Goal: Task Accomplishment & Management: Use online tool/utility

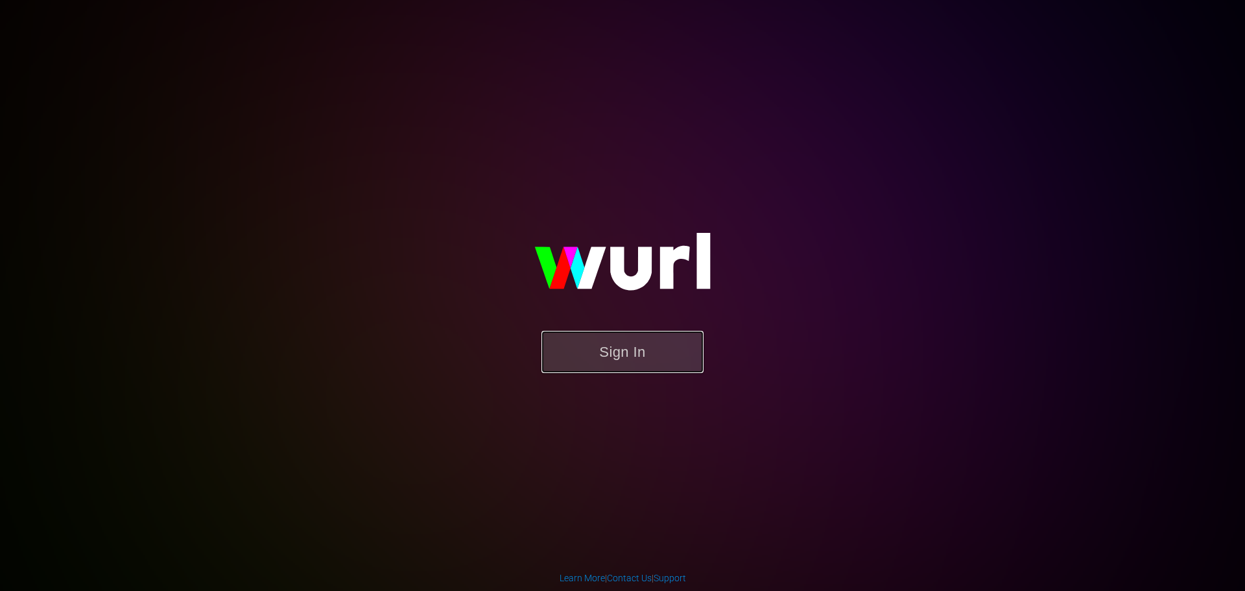
click at [617, 348] on button "Sign In" at bounding box center [622, 352] width 162 height 42
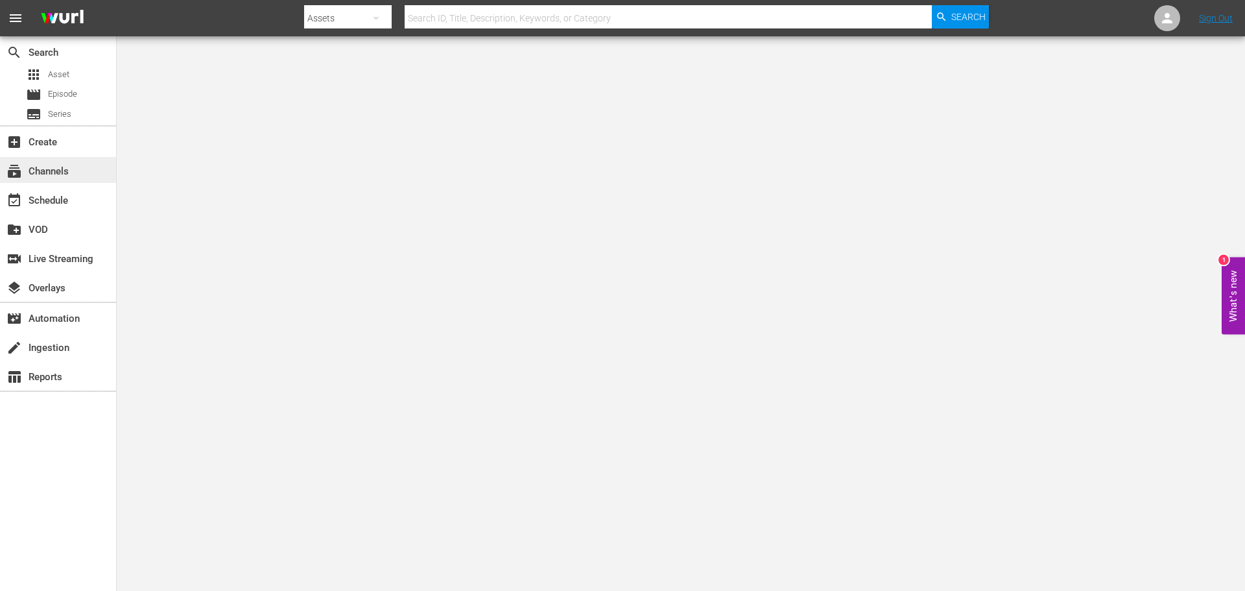
click at [59, 163] on div "subscriptions Channels" at bounding box center [36, 169] width 73 height 12
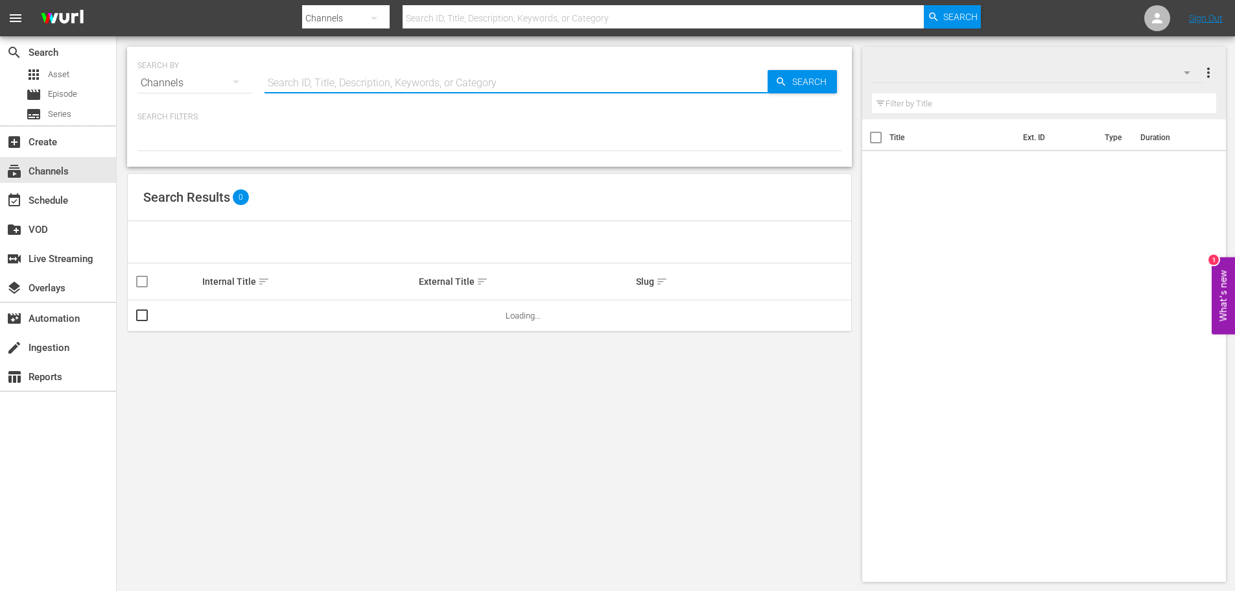
click at [325, 79] on input "text" at bounding box center [516, 82] width 503 height 31
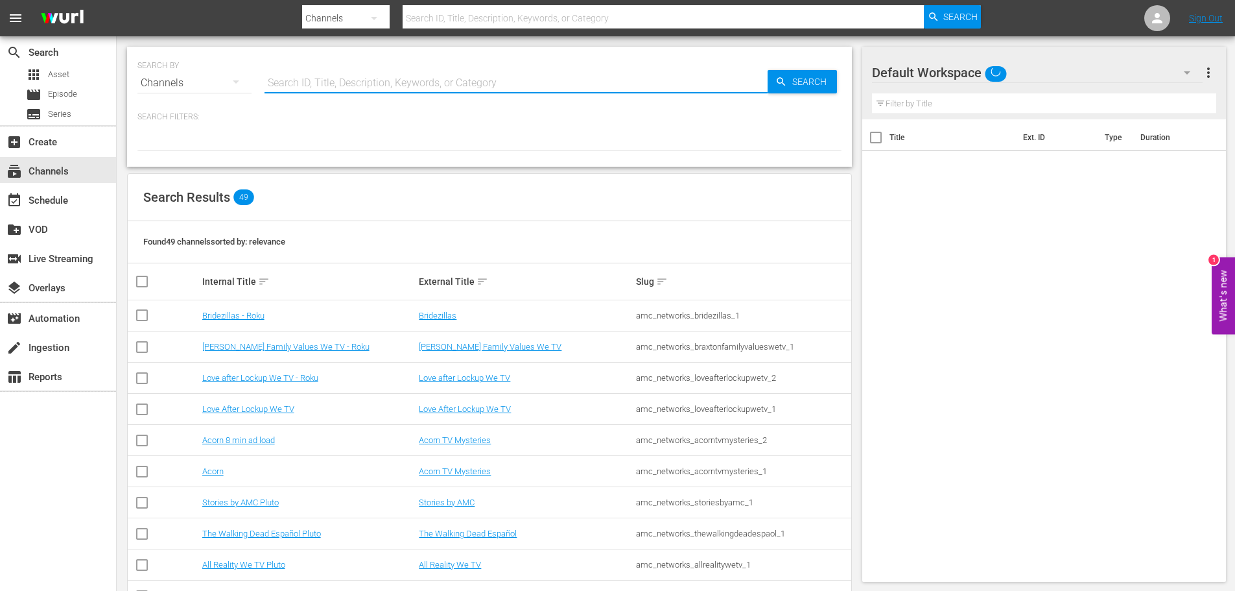
type input "MSG"
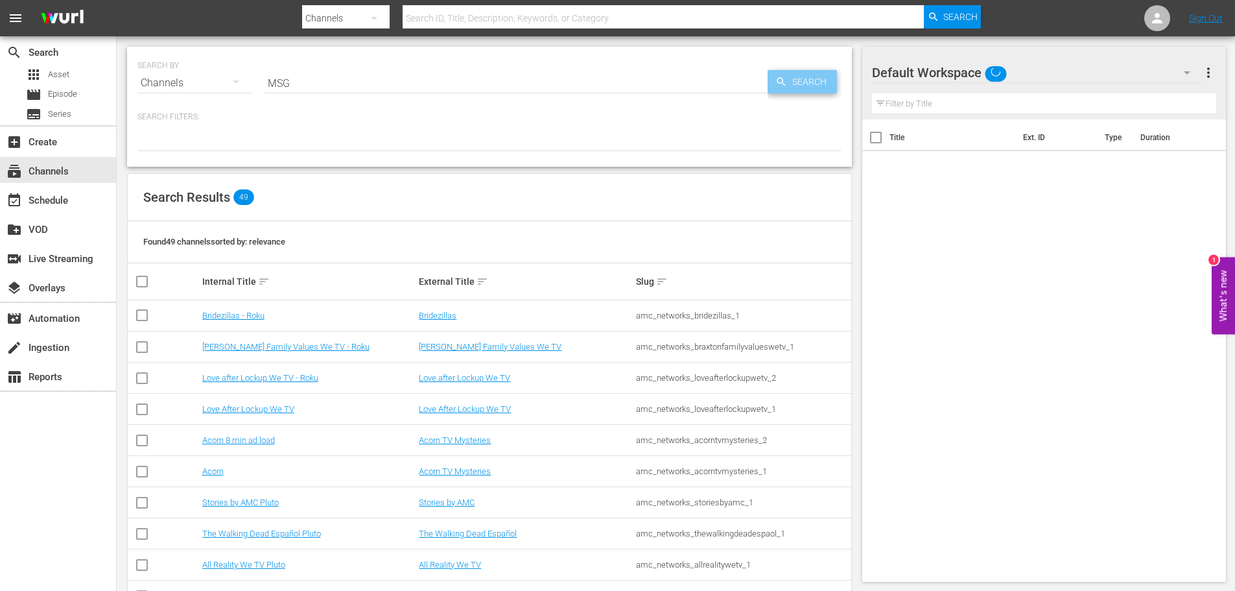
click at [811, 74] on span "Search" at bounding box center [812, 81] width 50 height 23
type input "MSG"
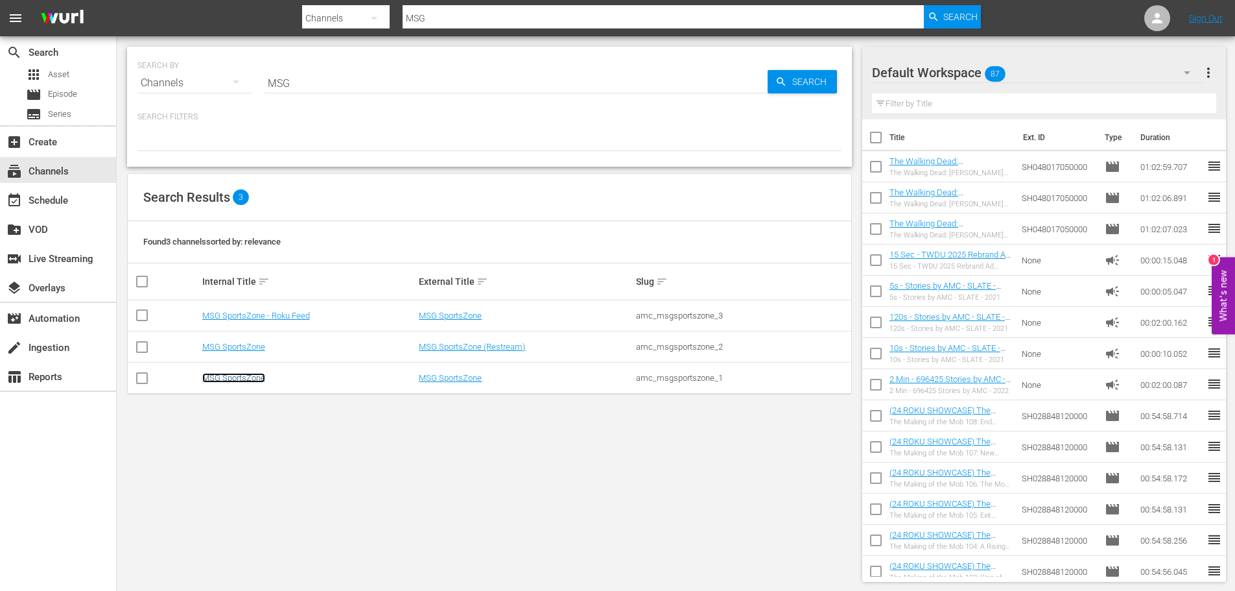
click at [248, 381] on link "MSG SportsZone" at bounding box center [233, 378] width 63 height 10
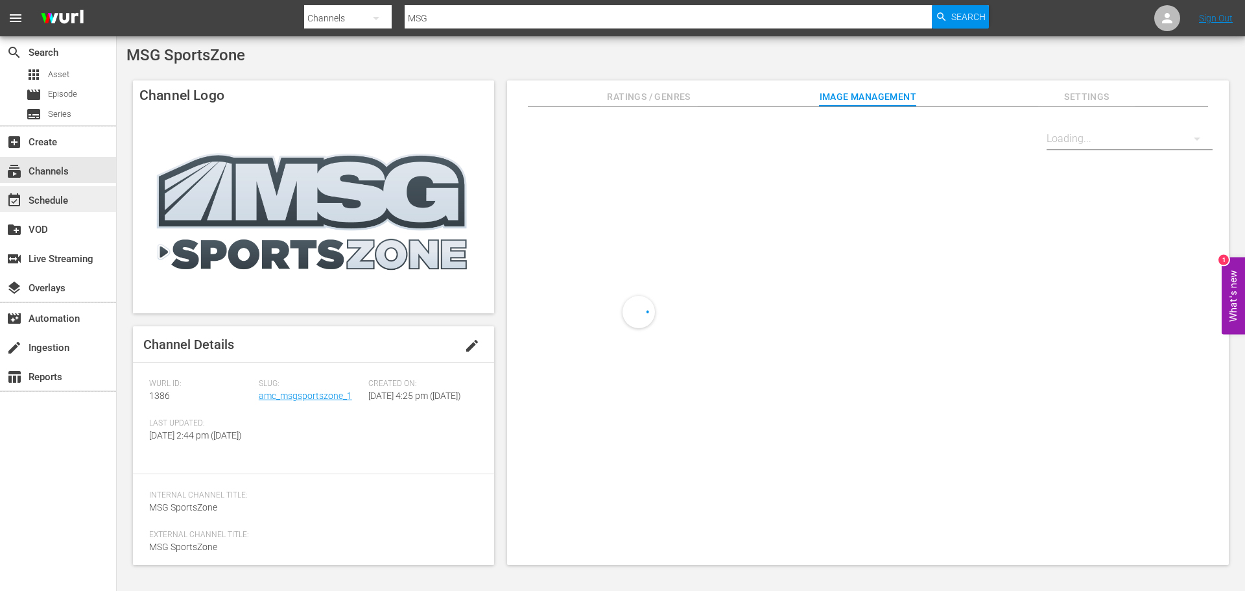
click at [46, 196] on div "event_available Schedule" at bounding box center [36, 199] width 73 height 12
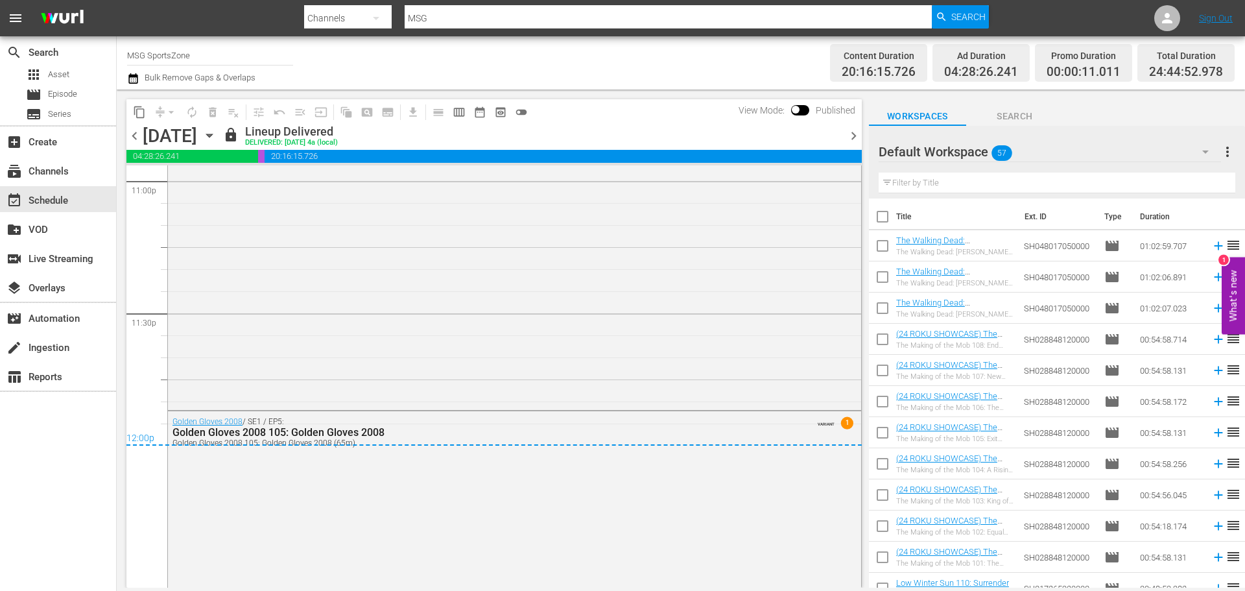
scroll to position [6178, 0]
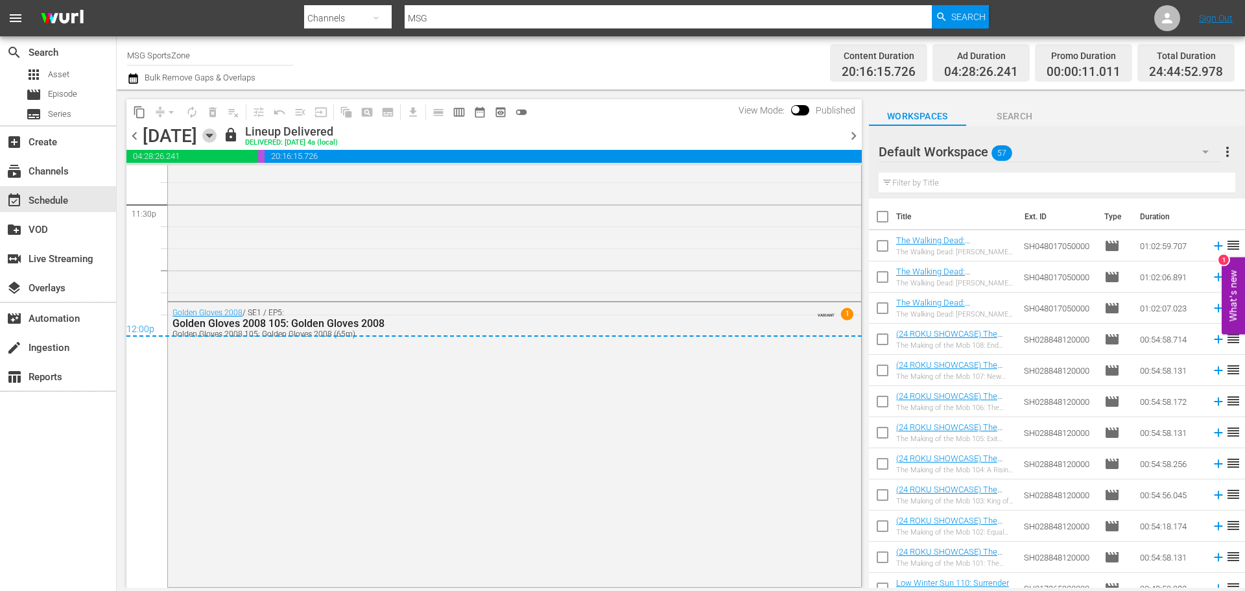
click at [217, 133] on icon "button" at bounding box center [209, 135] width 14 height 14
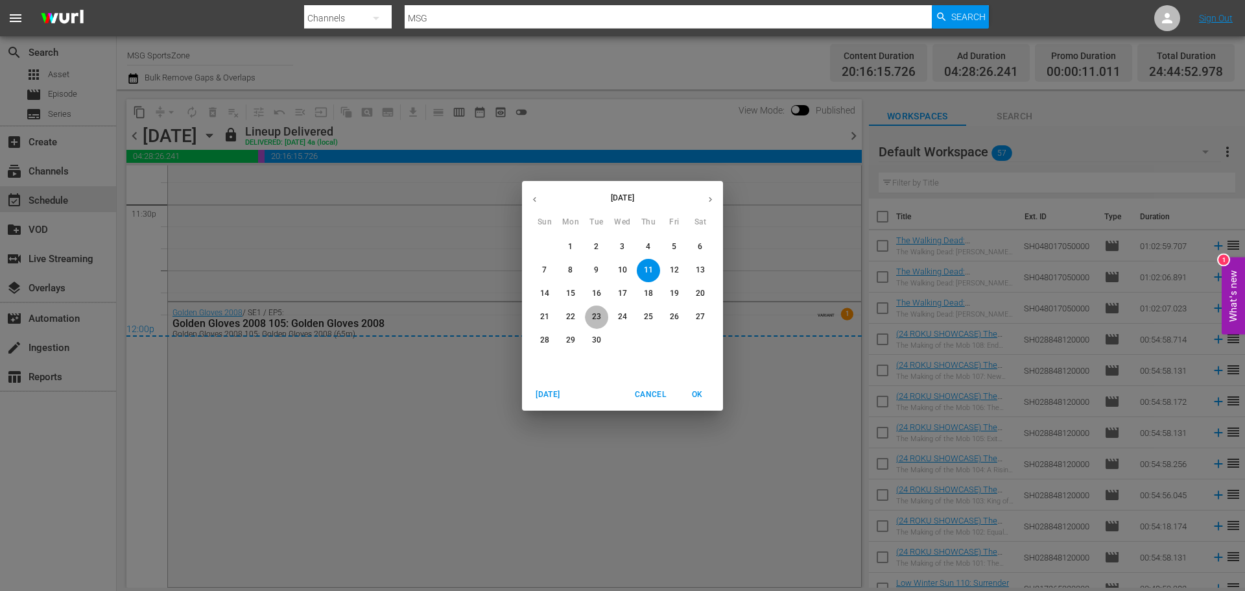
click at [595, 318] on p "23" at bounding box center [596, 316] width 9 height 11
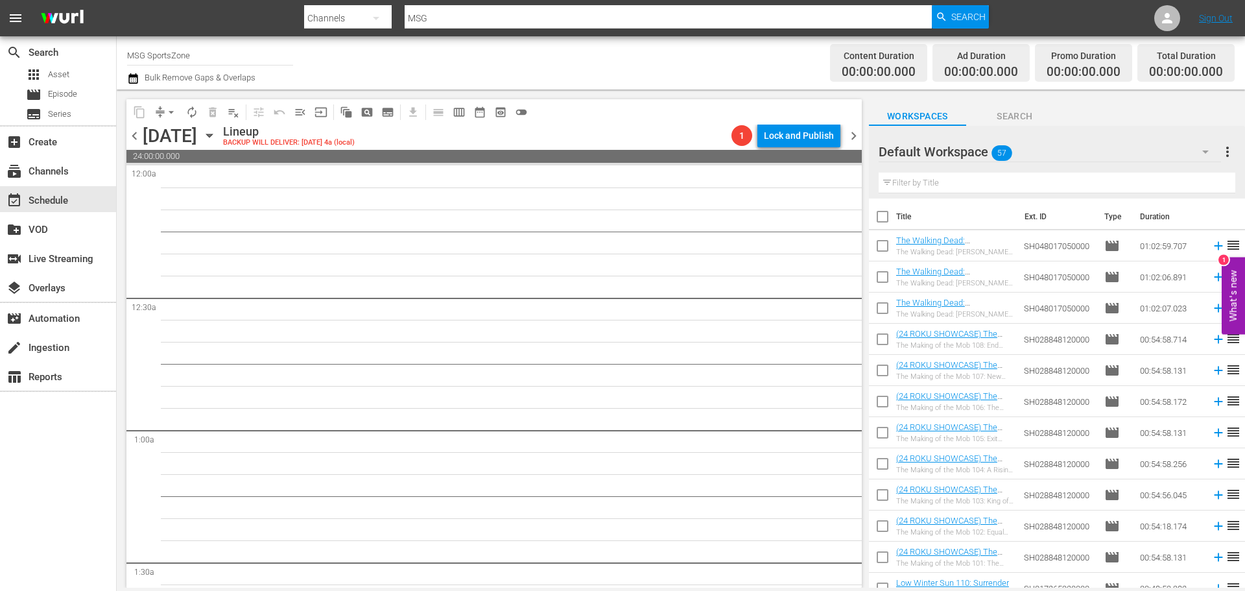
click at [217, 134] on icon "button" at bounding box center [209, 135] width 14 height 14
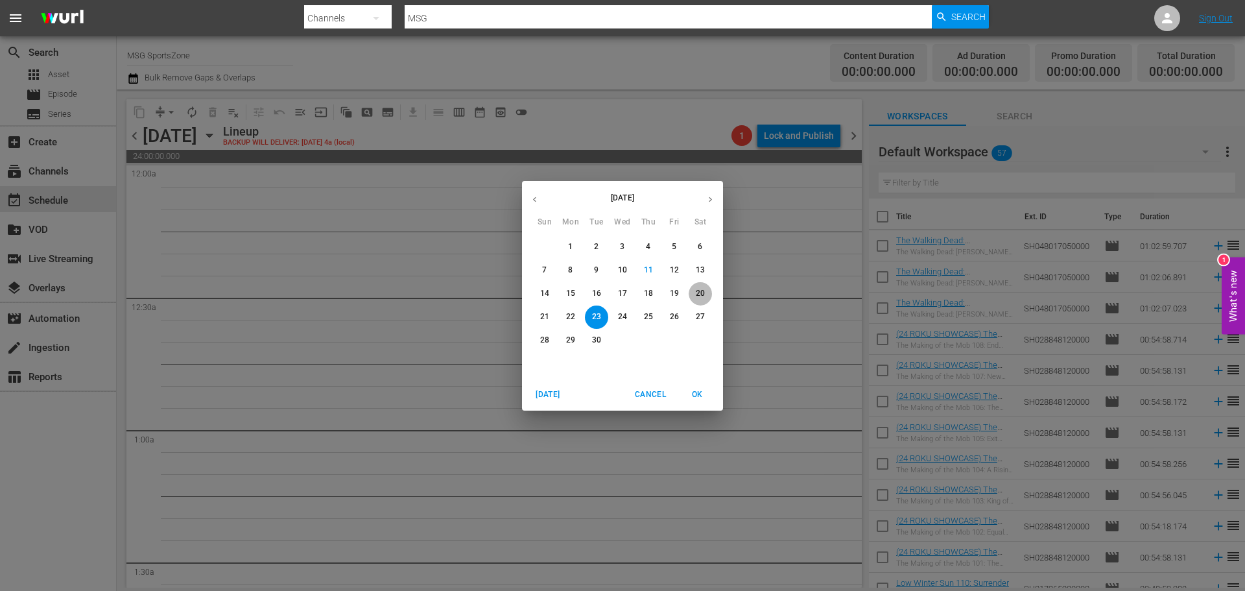
click at [702, 289] on p "20" at bounding box center [700, 293] width 9 height 11
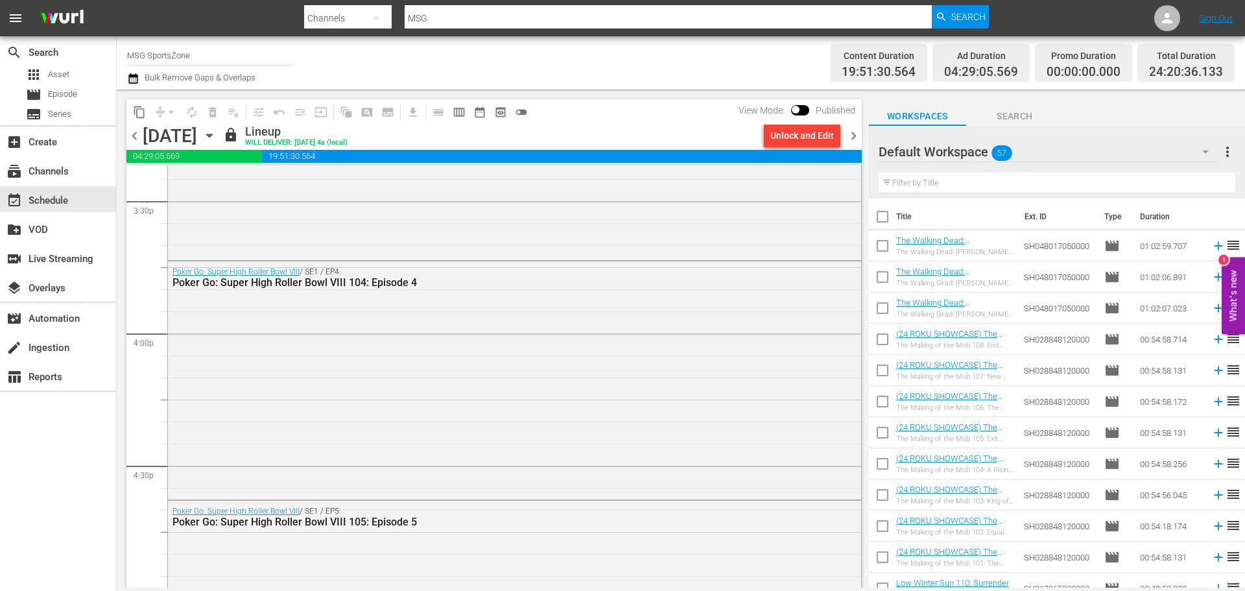
scroll to position [3852, 0]
